Goal: Browse casually

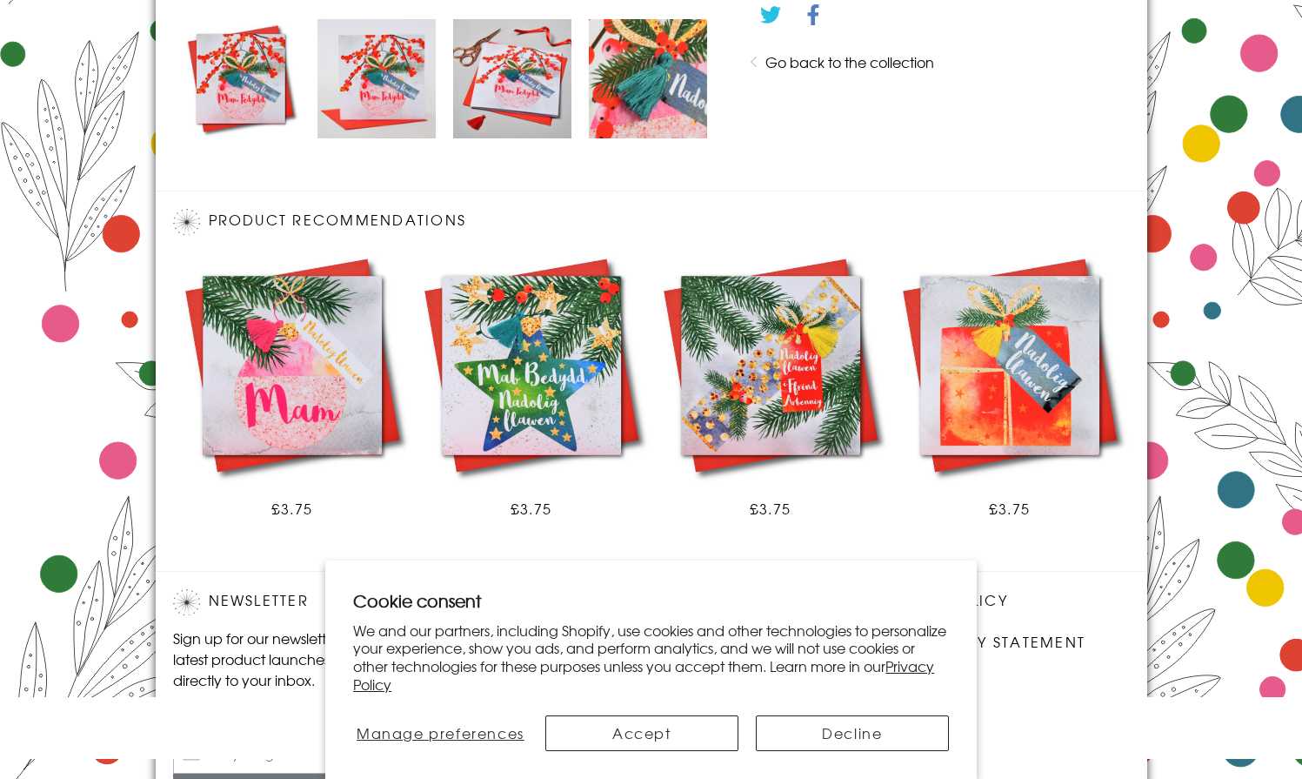
scroll to position [1016, 0]
